Goal: Check status

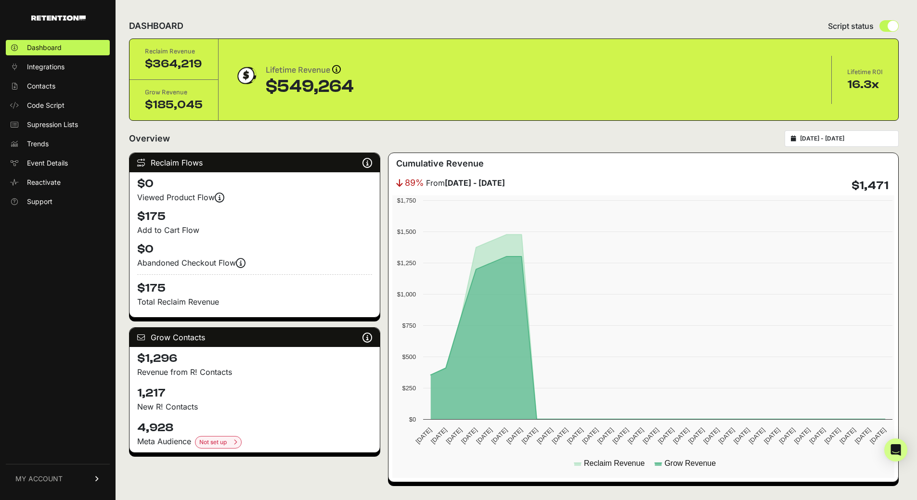
click at [825, 137] on input "[DATE] - [DATE]" at bounding box center [846, 139] width 92 height 8
type input "[DATE]"
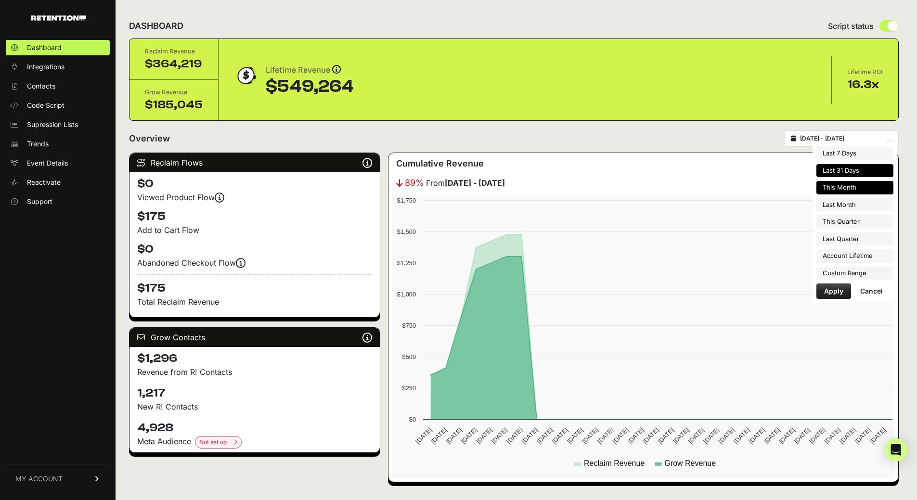
type input "[DATE]"
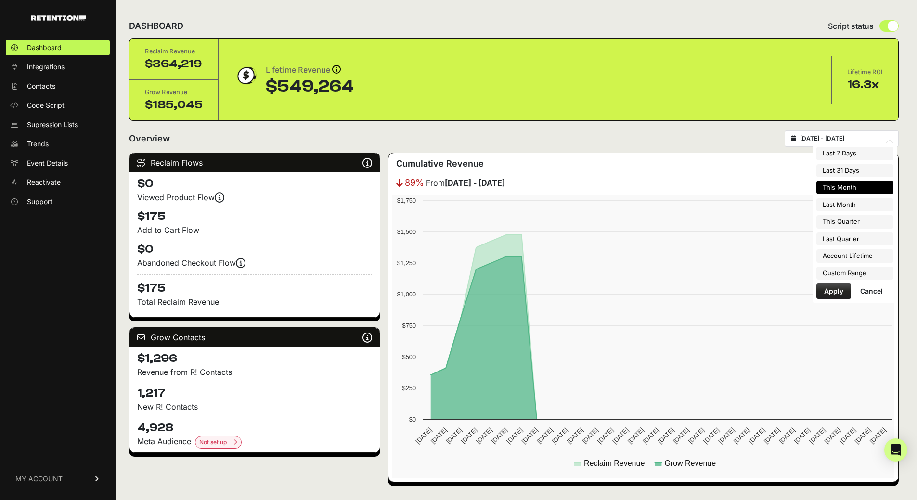
type input "[DATE]"
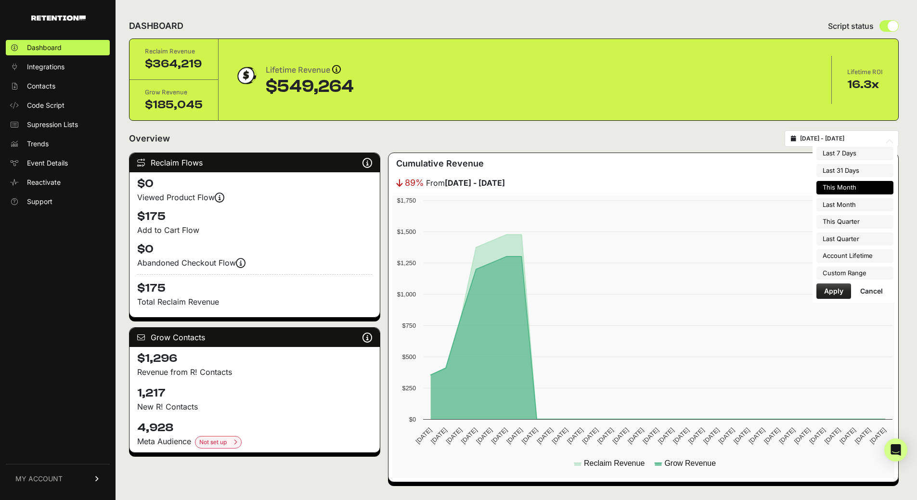
type input "[DATE]"
click at [838, 277] on li "Custom Range" at bounding box center [854, 273] width 77 height 13
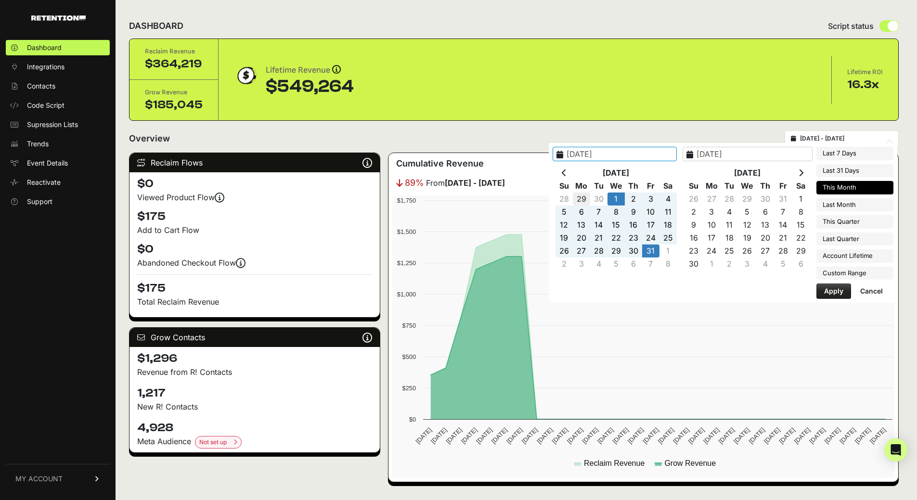
type input "[DATE]"
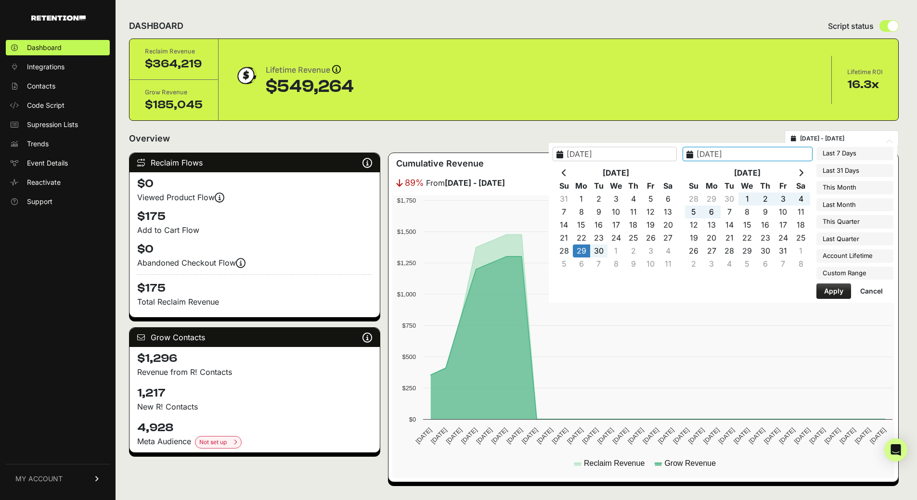
type input "[DATE]"
click at [838, 294] on button "Apply" at bounding box center [833, 291] width 35 height 15
type input "[DATE] - [DATE]"
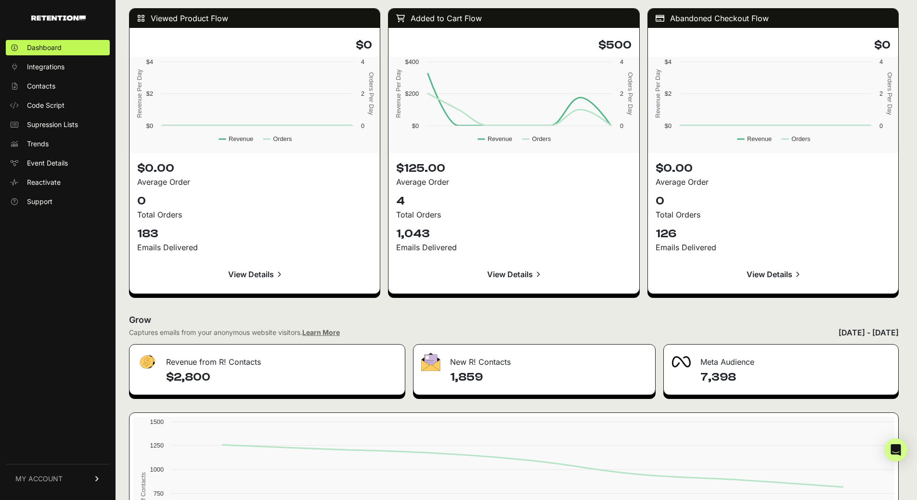
scroll to position [997, 0]
